Goal: Information Seeking & Learning: Learn about a topic

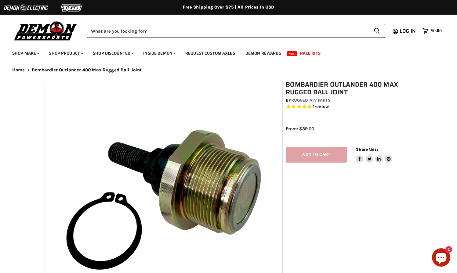
select select "******"
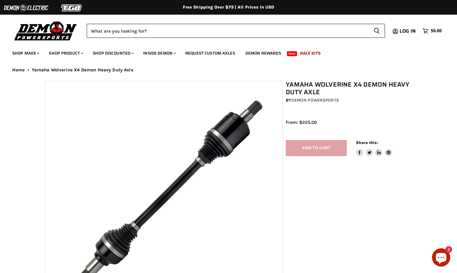
select select "******"
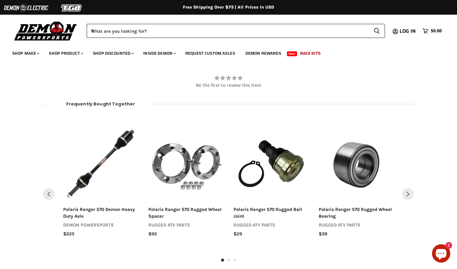
scroll to position [600, 0]
